Goal: Transaction & Acquisition: Purchase product/service

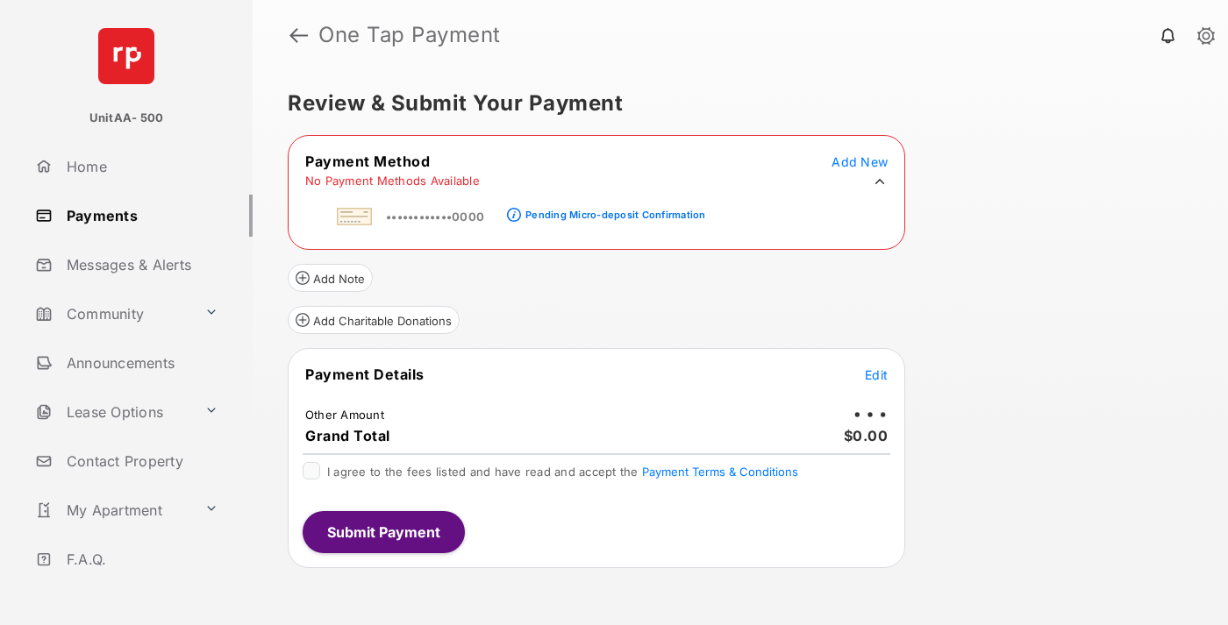
click at [612, 210] on div "Pending Micro-deposit Confirmation" at bounding box center [615, 215] width 180 height 12
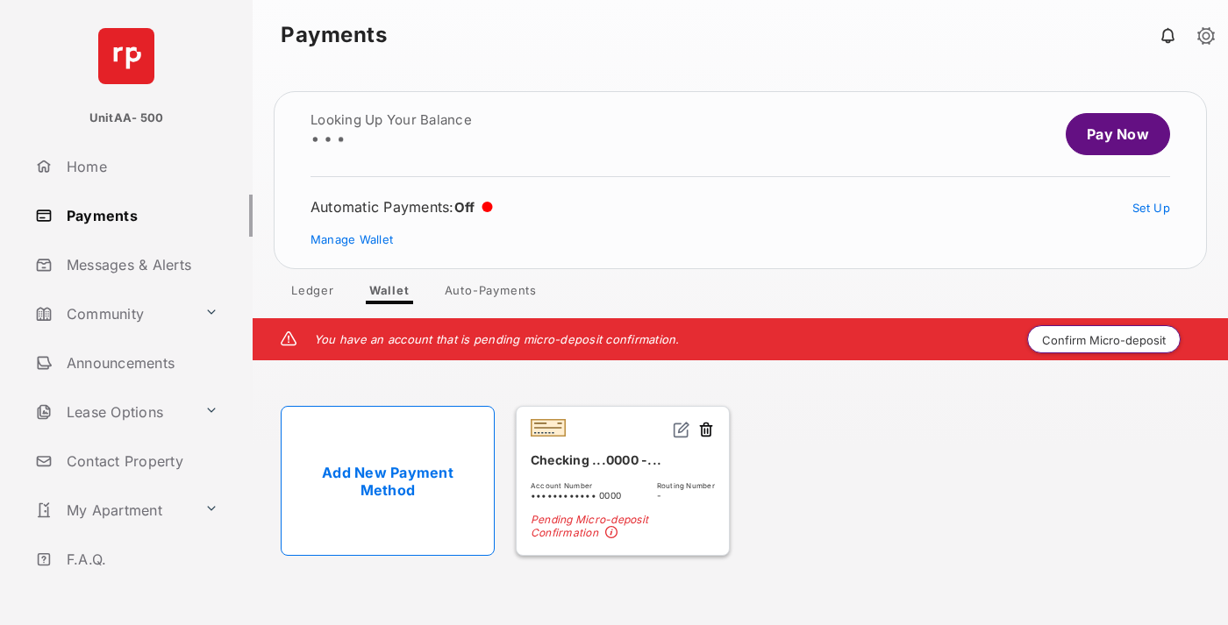
click at [1104, 339] on button "Confirm Micro-deposit" at bounding box center [1103, 339] width 153 height 28
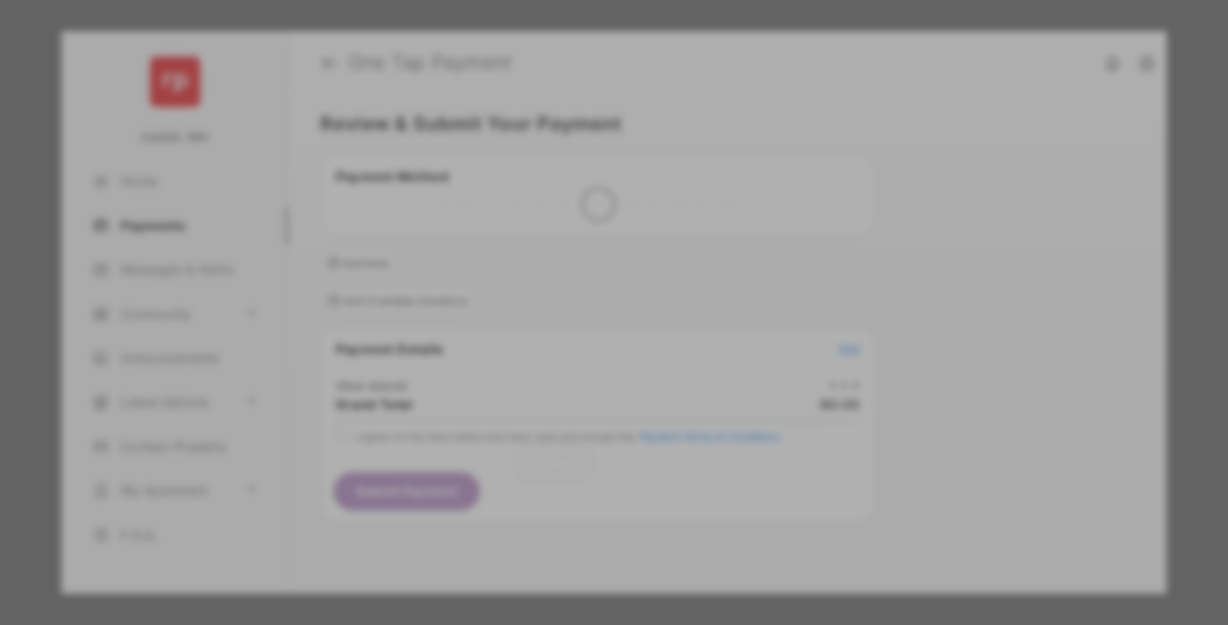
click at [581, 284] on div "Other Amount" at bounding box center [581, 296] width 284 height 30
type input "****"
click at [554, 442] on button "Save" at bounding box center [554, 463] width 88 height 42
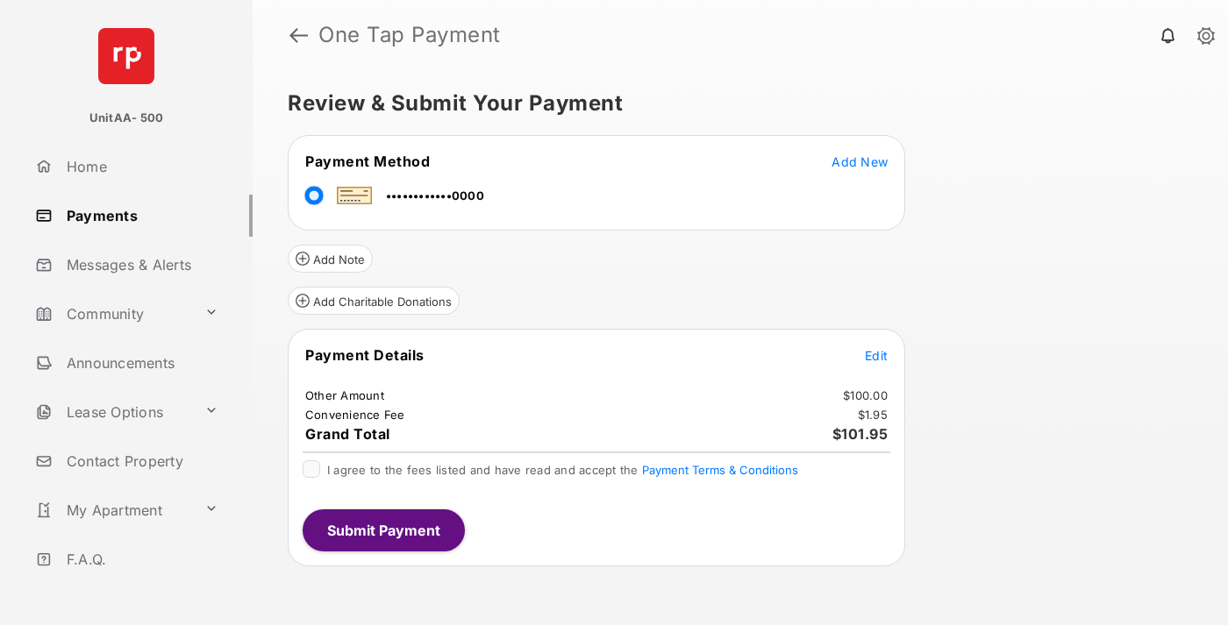
click at [876, 355] on span "Edit" at bounding box center [876, 355] width 23 height 15
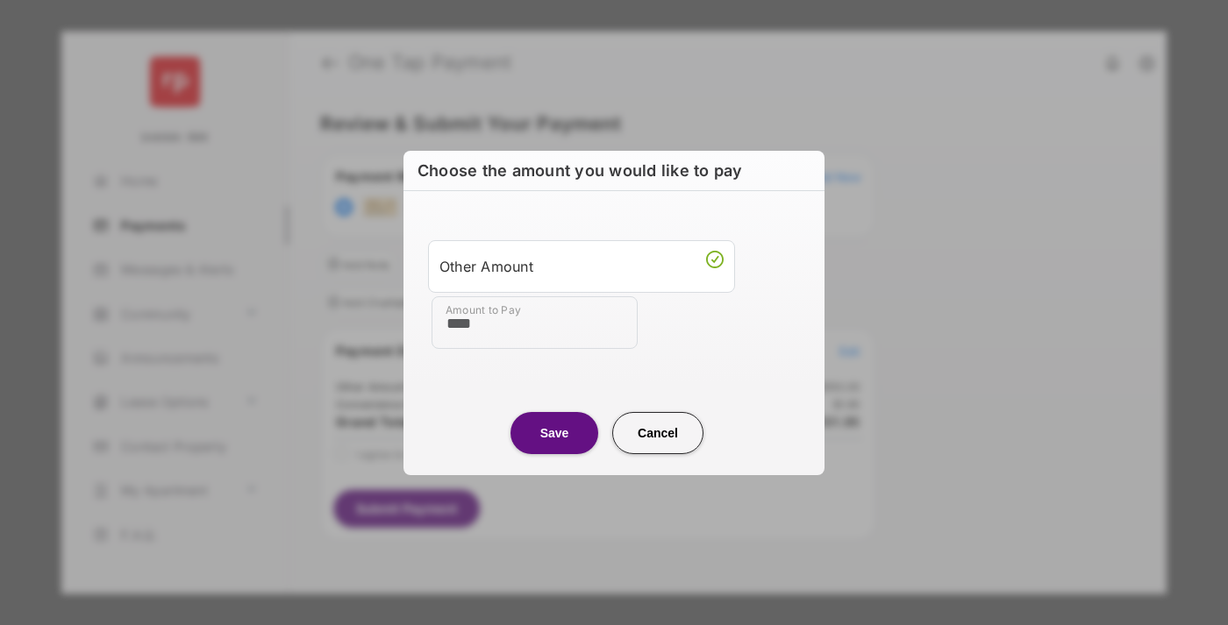
click at [554, 432] on button "Save" at bounding box center [554, 432] width 88 height 42
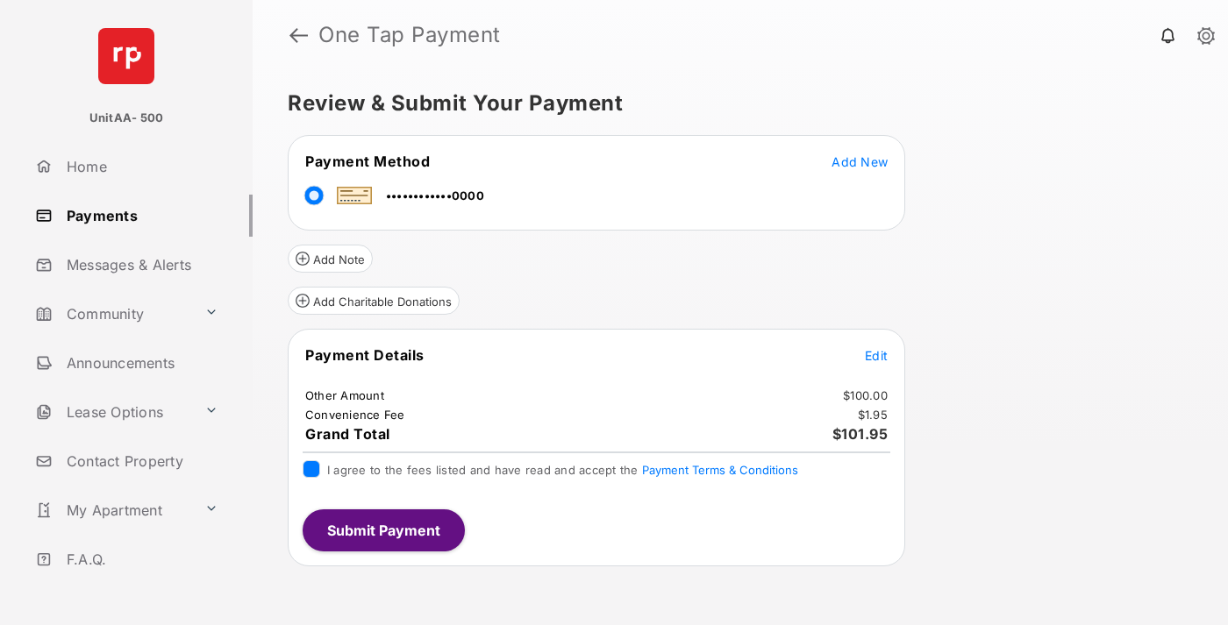
click at [382, 530] on button "Submit Payment" at bounding box center [384, 530] width 162 height 42
